Goal: Information Seeking & Learning: Learn about a topic

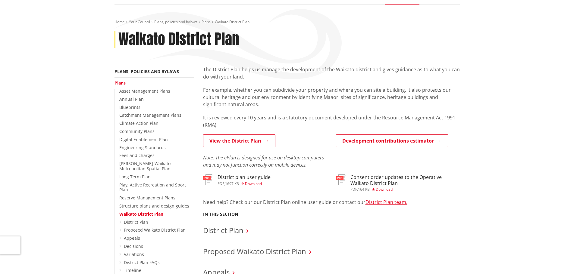
scroll to position [90, 0]
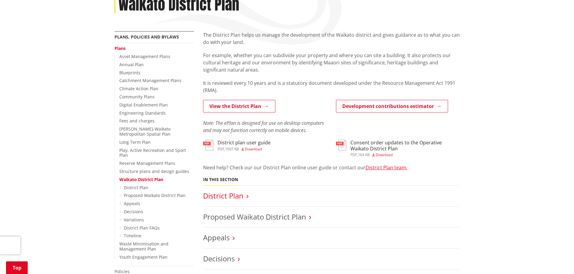
click at [218, 196] on link "District Plan" at bounding box center [223, 196] width 40 height 10
click at [154, 193] on link "Proposed Waikato District Plan" at bounding box center [155, 196] width 62 height 6
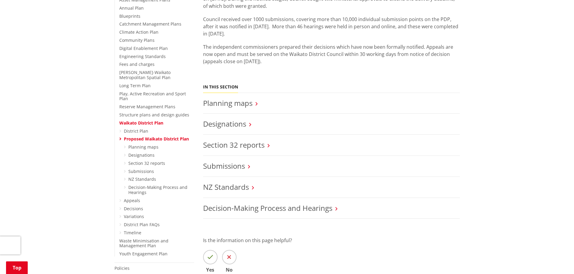
scroll to position [151, 0]
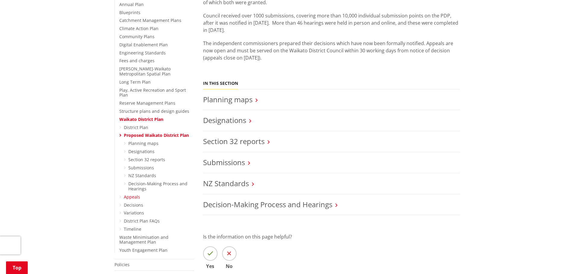
click at [127, 194] on link "Appeals" at bounding box center [132, 197] width 16 height 6
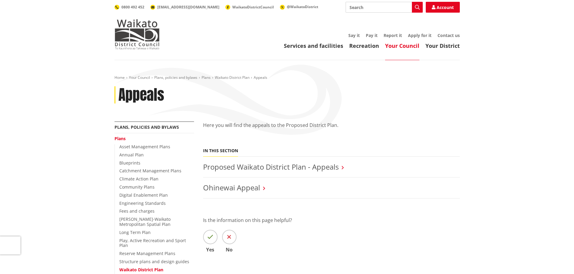
scroll to position [30, 0]
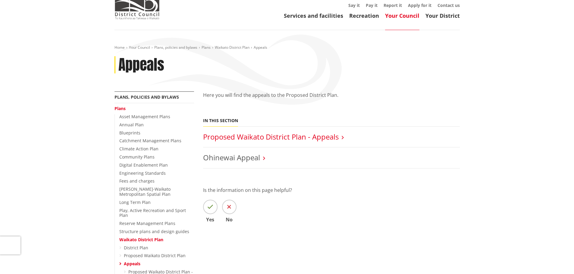
click at [319, 136] on link "Proposed Waikato District Plan - Appeals" at bounding box center [271, 137] width 136 height 10
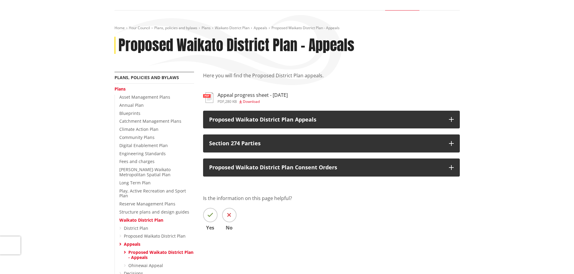
scroll to position [60, 0]
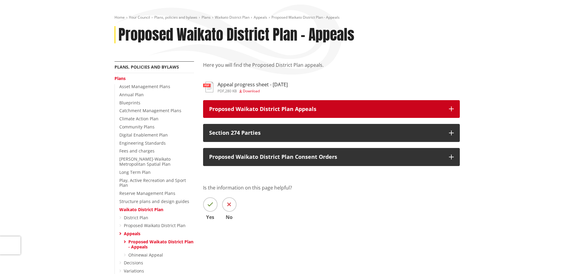
click at [453, 108] on icon "button" at bounding box center [451, 109] width 5 height 5
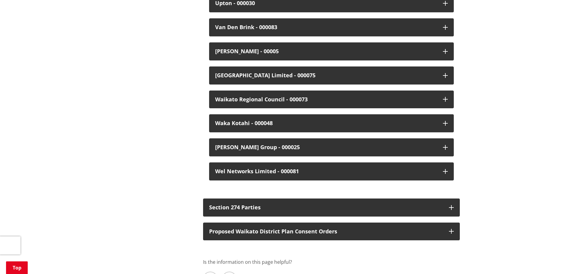
scroll to position [1627, 0]
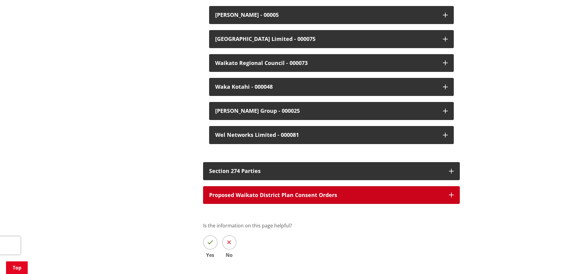
click at [383, 193] on p "Proposed Waikato District Plan Consent Orders" at bounding box center [326, 196] width 234 height 6
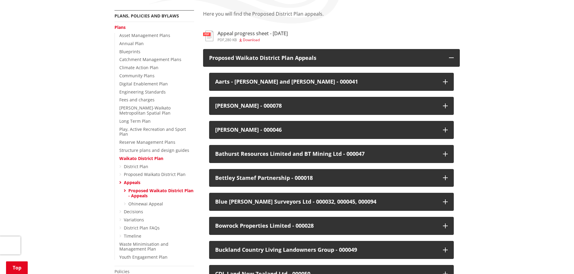
scroll to position [121, 0]
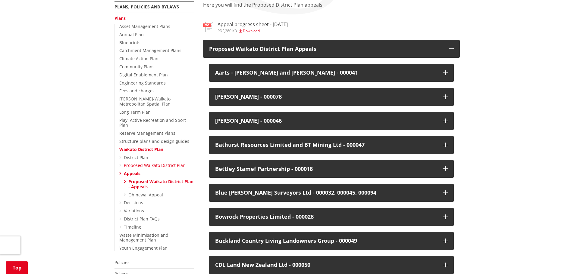
click at [149, 163] on link "Proposed Waikato District Plan" at bounding box center [155, 166] width 62 height 6
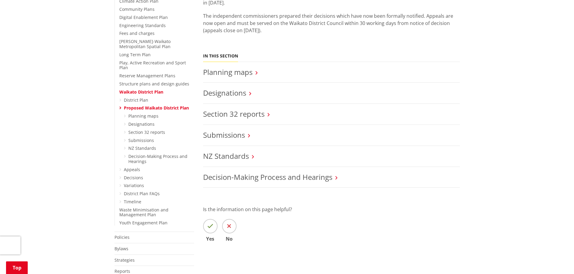
scroll to position [181, 0]
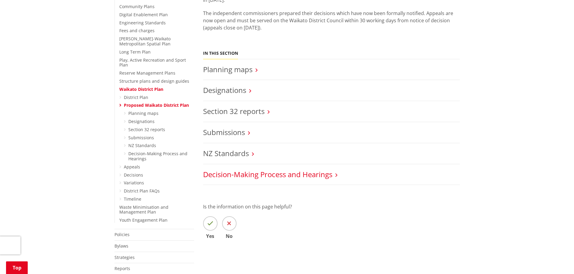
click at [313, 173] on link "Decision-Making Process and Hearings" at bounding box center [267, 175] width 129 height 10
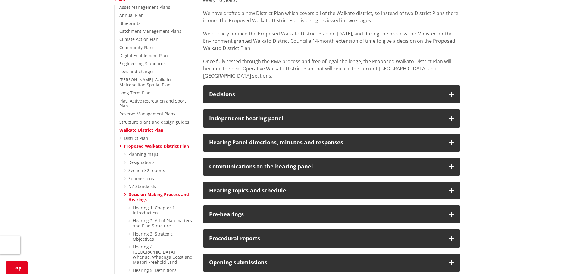
scroll to position [151, 0]
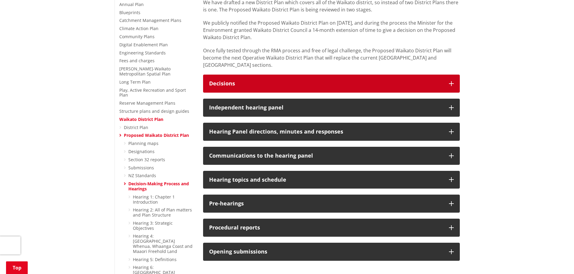
click at [449, 75] on button "Decisions" at bounding box center [331, 84] width 257 height 18
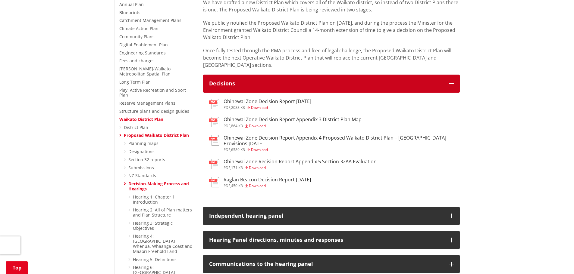
click at [430, 81] on h3 "Decisions" at bounding box center [326, 84] width 234 height 6
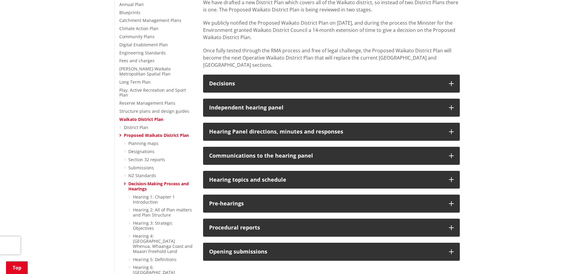
click at [124, 182] on icon at bounding box center [125, 184] width 2 height 4
click at [136, 181] on link "Decision-Making Process and Hearings" at bounding box center [158, 186] width 61 height 11
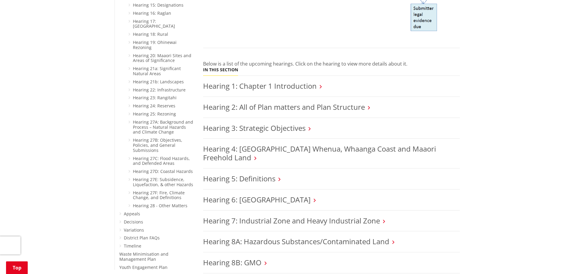
scroll to position [542, 0]
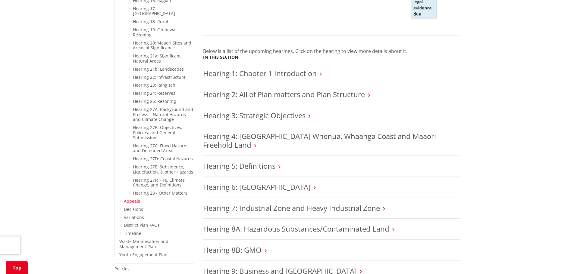
click at [133, 199] on link "Appeals" at bounding box center [132, 202] width 16 height 6
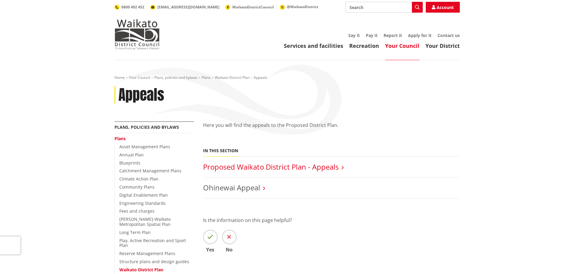
click at [328, 167] on link "Proposed Waikato District Plan - Appeals" at bounding box center [271, 167] width 136 height 10
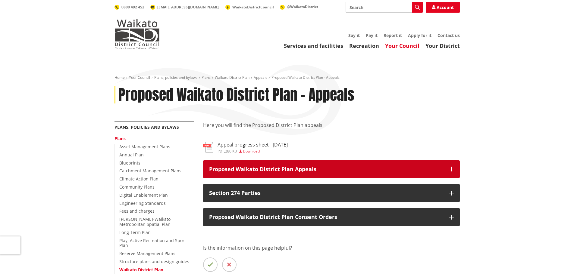
click at [336, 165] on button "Proposed Waikato District Plan Appeals" at bounding box center [331, 170] width 257 height 18
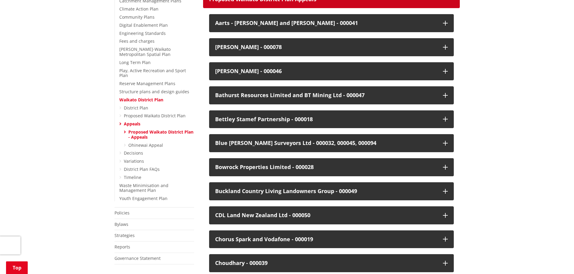
scroll to position [181, 0]
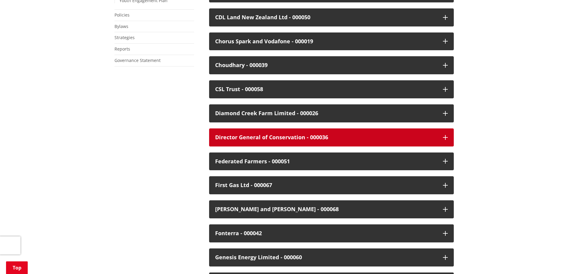
click at [439, 138] on button "Director General of Conservation - 000036" at bounding box center [331, 138] width 245 height 18
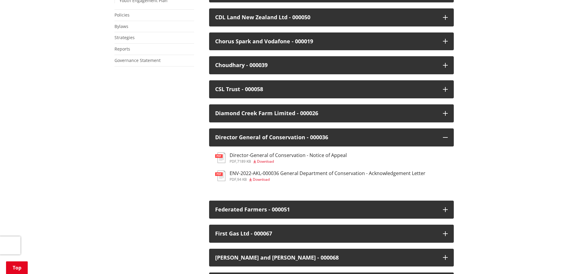
click at [235, 174] on h3 "ENV-2022-AKL-000036 General Department of Conservation - Acknowledgement Letter" at bounding box center [328, 174] width 196 height 6
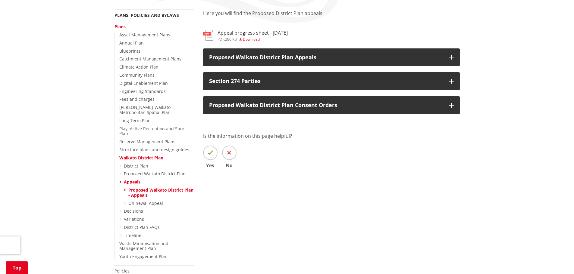
scroll to position [97, 0]
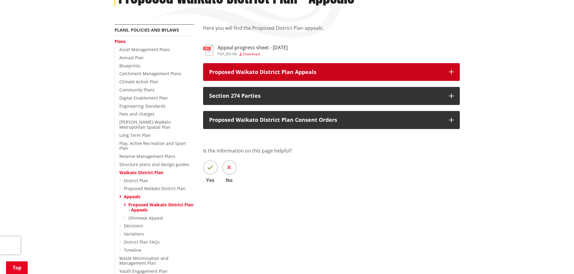
click at [390, 73] on p "Proposed Waikato District Plan Appeals" at bounding box center [326, 72] width 234 height 6
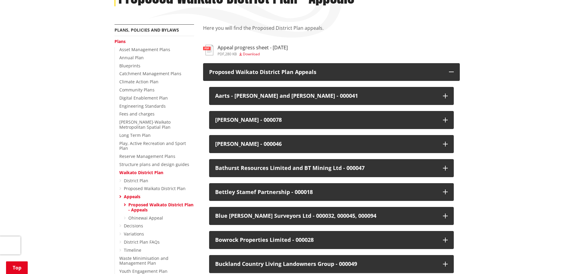
scroll to position [368, 0]
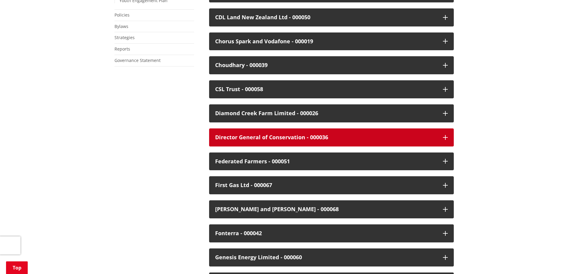
click at [280, 137] on div "Director General of Conservation - 000036" at bounding box center [326, 138] width 222 height 6
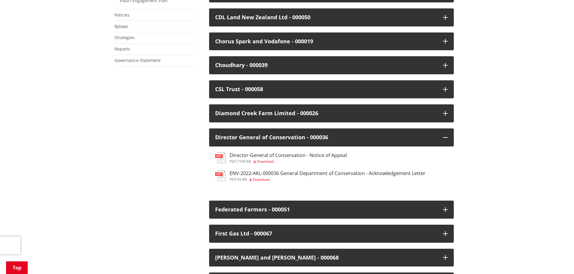
click at [243, 156] on h3 "Director-General of Conservation - Notice of Appeal" at bounding box center [288, 156] width 117 height 6
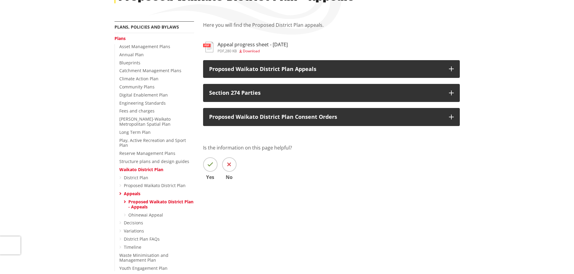
scroll to position [121, 0]
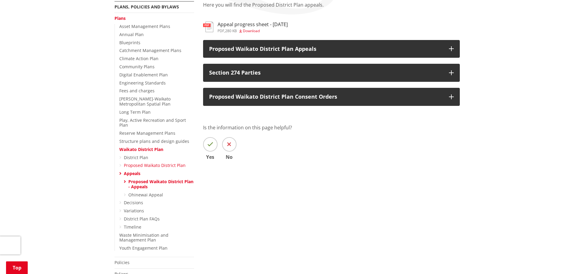
click at [145, 163] on link "Proposed Waikato District Plan" at bounding box center [155, 166] width 62 height 6
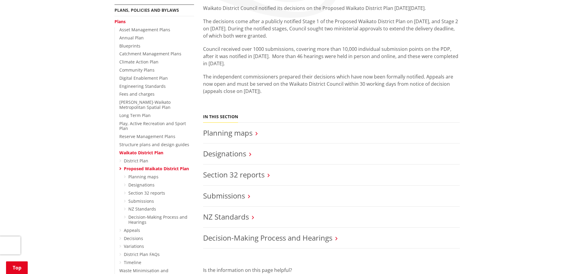
scroll to position [121, 0]
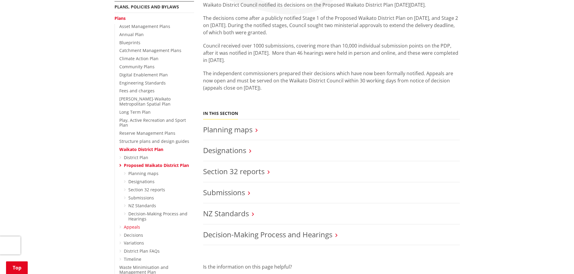
click at [128, 224] on link "Appeals" at bounding box center [132, 227] width 16 height 6
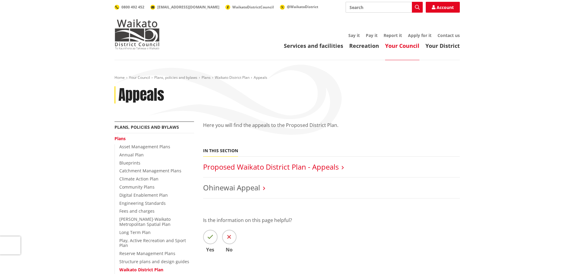
click at [326, 167] on link "Proposed Waikato District Plan - Appeals" at bounding box center [271, 167] width 136 height 10
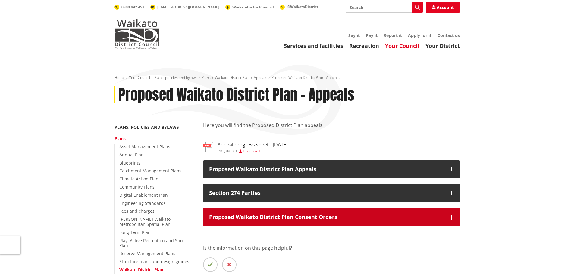
click at [386, 214] on p "Proposed Waikato District Plan Consent Orders" at bounding box center [326, 217] width 234 height 6
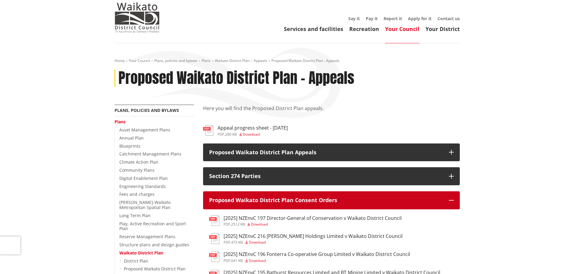
scroll to position [60, 0]
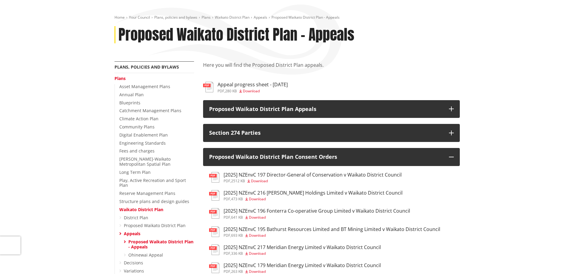
click at [230, 175] on h3 "[2025] NZEnvC 197 Director-General of Conservation v Waikato District Council" at bounding box center [313, 175] width 178 height 6
